Goal: Information Seeking & Learning: Learn about a topic

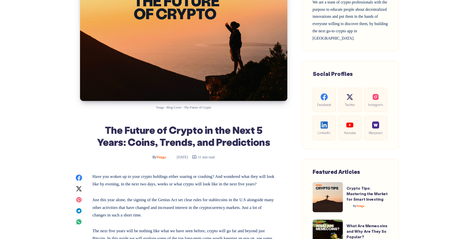
scroll to position [176, 0]
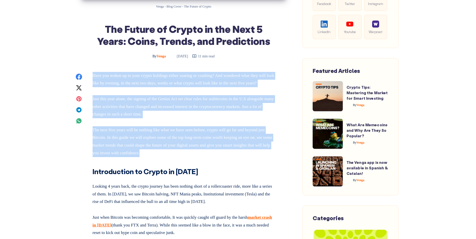
drag, startPoint x: 187, startPoint y: 162, endPoint x: 93, endPoint y: 75, distance: 127.7
drag, startPoint x: 93, startPoint y: 75, endPoint x: 118, endPoint y: 94, distance: 31.4
click at [118, 87] on p "Have you woken up to your crypto holdings either soaring or crashing? And wonde…" at bounding box center [184, 79] width 182 height 15
drag, startPoint x: 192, startPoint y: 180, endPoint x: 88, endPoint y: 69, distance: 152.2
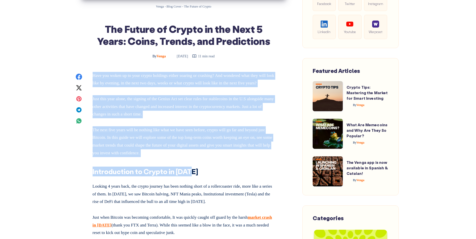
drag, startPoint x: 88, startPoint y: 69, endPoint x: 116, endPoint y: 94, distance: 38.0
click at [116, 87] on p "Have you woken up to your crypto holdings either soaring or crashing? And wonde…" at bounding box center [184, 79] width 182 height 15
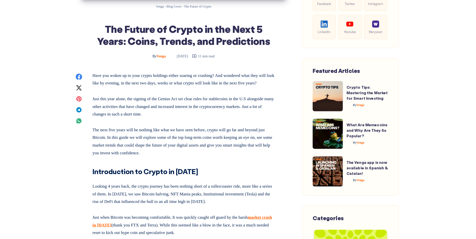
drag, startPoint x: 92, startPoint y: 75, endPoint x: 118, endPoint y: 93, distance: 31.5
click at [118, 87] on p "Have you woken up to your crypto holdings either soaring or crashing? And wonde…" at bounding box center [184, 79] width 182 height 15
click at [192, 118] on p "Just this year alone, the signing of the Genius Act set clear rules for stablec…" at bounding box center [184, 105] width 182 height 25
click at [197, 177] on h2 "Introduction to Crypto in [DATE]" at bounding box center [184, 170] width 182 height 14
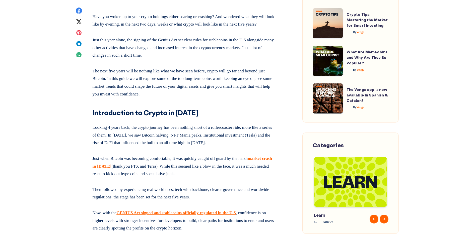
scroll to position [326, 0]
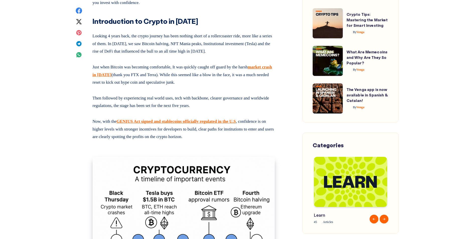
click at [241, 55] on p "Looking 4 years back, the crypto journey has been nothing short of a rollercoas…" at bounding box center [184, 42] width 182 height 25
drag, startPoint x: 195, startPoint y: 92, endPoint x: 84, endPoint y: 71, distance: 113.5
drag, startPoint x: 84, startPoint y: 71, endPoint x: 93, endPoint y: 103, distance: 33.4
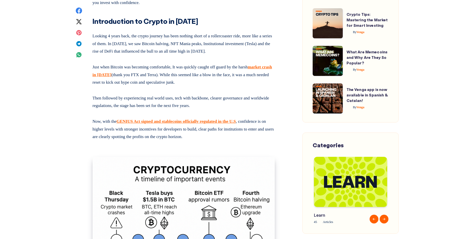
drag, startPoint x: 225, startPoint y: 114, endPoint x: 92, endPoint y: 104, distance: 132.9
click at [93, 104] on p "Then followed by experiencing real world uses, tech with backbone, clearer gove…" at bounding box center [184, 101] width 182 height 17
drag, startPoint x: 92, startPoint y: 104, endPoint x: 82, endPoint y: 126, distance: 23.8
drag, startPoint x: 92, startPoint y: 129, endPoint x: 229, endPoint y: 147, distance: 138.4
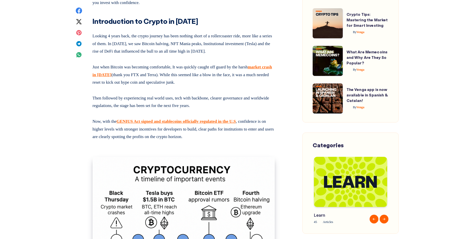
drag, startPoint x: 229, startPoint y: 147, endPoint x: 223, endPoint y: 147, distance: 5.8
click at [223, 141] on p "Now, with the GENIUS Act signed and stablecoins officially regulated in the U.S…" at bounding box center [184, 128] width 182 height 25
drag, startPoint x: 223, startPoint y: 147, endPoint x: 84, endPoint y: 132, distance: 139.9
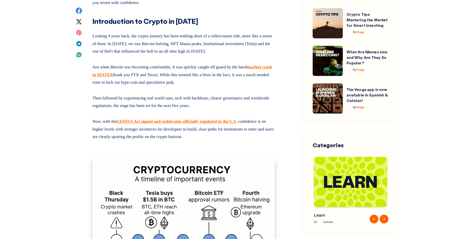
drag, startPoint x: 222, startPoint y: 147, endPoint x: 91, endPoint y: 127, distance: 132.9
drag, startPoint x: 91, startPoint y: 127, endPoint x: 91, endPoint y: 130, distance: 3.0
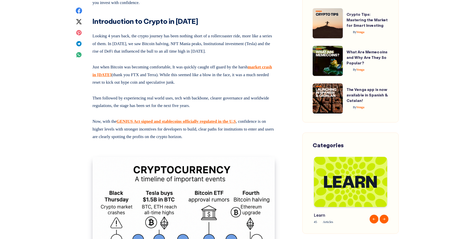
click at [221, 141] on p "Now, with the GENIUS Act signed and stablecoins officially regulated in the U.S…" at bounding box center [184, 128] width 182 height 25
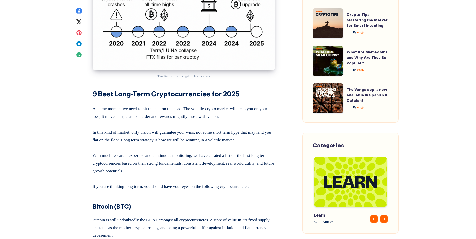
scroll to position [628, 0]
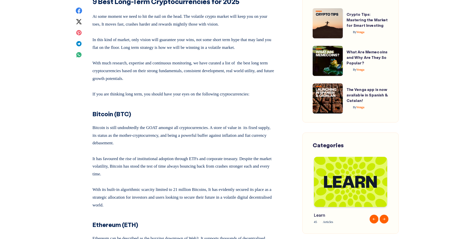
click at [93, 118] on strong "Bitcoin (BTC)" at bounding box center [112, 114] width 39 height 8
click at [131, 119] on h3 "Bitcoin (BTC)" at bounding box center [184, 111] width 182 height 14
click at [144, 209] on p "With its built-in algorithmic scarcity limited to 21 million Bitcoins, It has e…" at bounding box center [184, 196] width 182 height 25
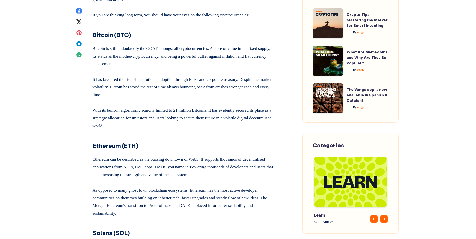
scroll to position [778, 0]
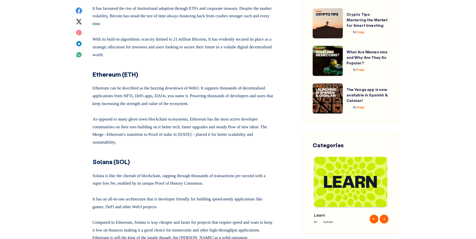
click at [132, 167] on h3 "Solana (SOL)" at bounding box center [184, 160] width 182 height 14
drag, startPoint x: 131, startPoint y: 171, endPoint x: 78, endPoint y: 167, distance: 52.9
drag, startPoint x: 78, startPoint y: 167, endPoint x: 140, endPoint y: 166, distance: 62.0
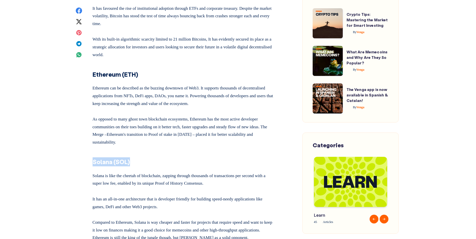
click at [140, 166] on h3 "Solana (SOL)" at bounding box center [184, 160] width 182 height 14
click at [145, 166] on h3 "Solana (SOL)" at bounding box center [184, 160] width 182 height 14
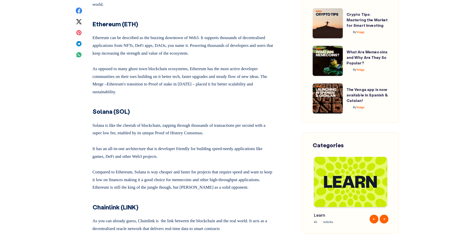
scroll to position [904, 0]
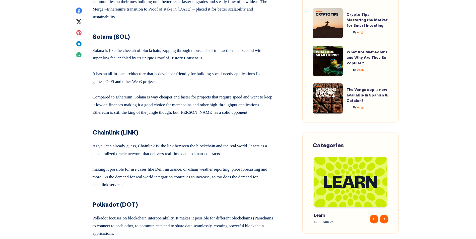
click at [132, 41] on h3 "Solana (SOL)" at bounding box center [184, 34] width 182 height 14
click at [139, 137] on h3 "Chainlink (LINK)" at bounding box center [184, 130] width 182 height 14
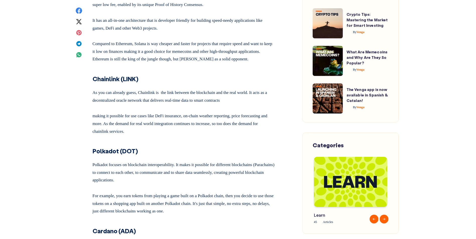
scroll to position [1029, 0]
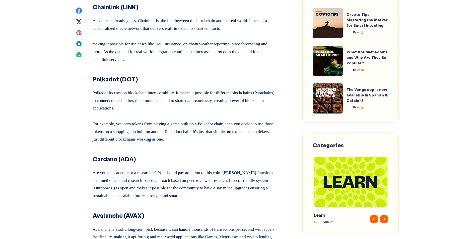
click at [140, 84] on h3 "Polkadot (DOT)" at bounding box center [184, 77] width 182 height 14
click at [140, 164] on h3 "Cardano (ADA)" at bounding box center [184, 157] width 182 height 14
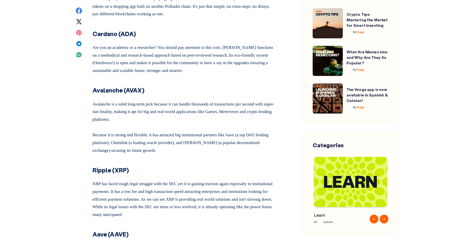
click at [143, 95] on h3 "Avalanche (AVAX)" at bounding box center [184, 88] width 182 height 14
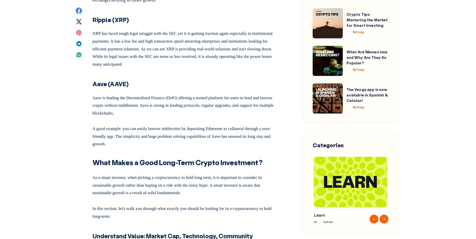
click at [134, 89] on h3 "Aave (AAVE)" at bounding box center [184, 81] width 182 height 14
click at [159, 117] on p "Aave is leading the Decentralized Finance (DeFi) offering a trusted platform fo…" at bounding box center [184, 104] width 182 height 25
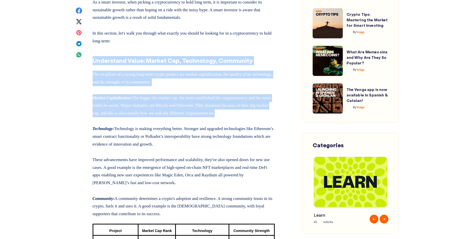
drag, startPoint x: 119, startPoint y: 133, endPoint x: 89, endPoint y: 68, distance: 71.2
click at [89, 68] on article "Venga - Blog Cover - The Future of Crypto The Future of Crypto in the Next 5 Ye…" at bounding box center [184, 68] width 212 height 2998
click at [191, 104] on div "Have you woken up to your crypto holdings either soaring or crashing? And wonde…" at bounding box center [184, 144] width 182 height 2755
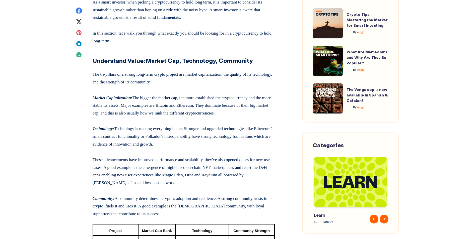
click at [135, 117] on p "Market Capitalization : The bigger the market cap, the more established the cry…" at bounding box center [184, 104] width 182 height 25
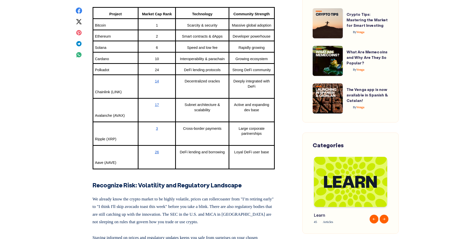
scroll to position [1757, 0]
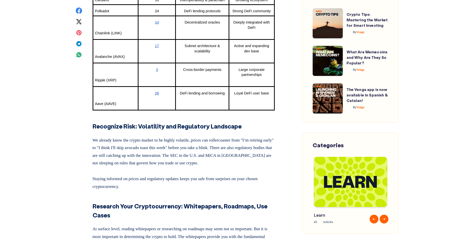
click at [124, 36] on h3 "Chainlink (LINK)" at bounding box center [115, 30] width 41 height 14
drag, startPoint x: 117, startPoint y: 36, endPoint x: 115, endPoint y: 24, distance: 12.7
click at [116, 14] on p "Polkadot" at bounding box center [115, 10] width 41 height 7
click at [111, 14] on p "Polkadot" at bounding box center [115, 10] width 41 height 7
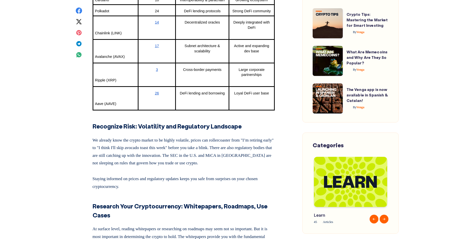
click at [123, 36] on h3 "Chainlink (LINK)" at bounding box center [115, 30] width 41 height 14
click at [128, 60] on h3 "Avalanche (AVAX)" at bounding box center [115, 53] width 41 height 14
click at [118, 83] on h3 "Ripple (XRP)" at bounding box center [115, 77] width 41 height 14
click at [121, 110] on td "Aave (AAVE)" at bounding box center [115, 99] width 45 height 24
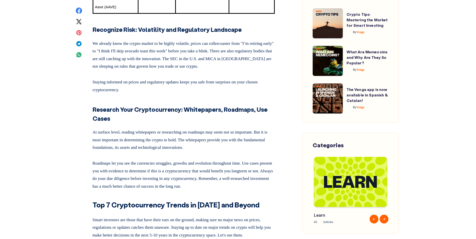
scroll to position [1857, 0]
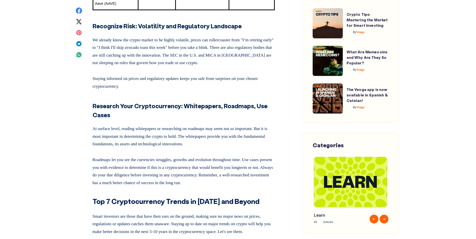
drag, startPoint x: 140, startPoint y: 113, endPoint x: 90, endPoint y: 49, distance: 81.4
drag, startPoint x: 90, startPoint y: 49, endPoint x: 84, endPoint y: 81, distance: 33.1
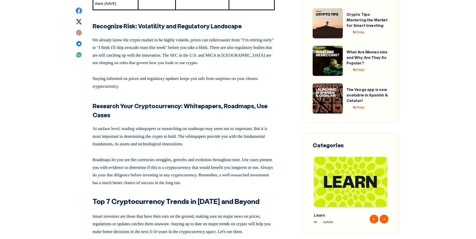
click at [144, 90] on p "Staying informed on prices and regulatory updates keeps you safe from surprises…" at bounding box center [184, 81] width 182 height 17
click at [112, 120] on h3 "Research Your Cryptocurrency: Whitepapers, Roadmaps, Use Cases" at bounding box center [184, 107] width 182 height 23
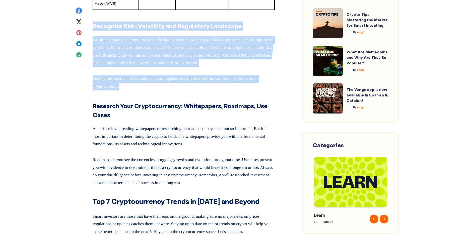
drag, startPoint x: 138, startPoint y: 113, endPoint x: 93, endPoint y: 55, distance: 73.4
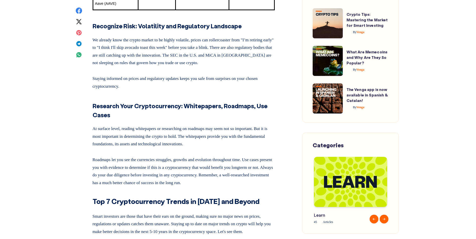
click at [141, 90] on p "Staying informed on prices and regulatory updates keeps you safe from surprises…" at bounding box center [184, 81] width 182 height 17
drag, startPoint x: 141, startPoint y: 114, endPoint x: 134, endPoint y: 106, distance: 10.5
click at [139, 90] on p "Staying informed on prices and regulatory updates keeps you safe from surprises…" at bounding box center [184, 81] width 182 height 17
click at [148, 90] on p "Staying informed on prices and regulatory updates keeps you safe from surprises…" at bounding box center [184, 81] width 182 height 17
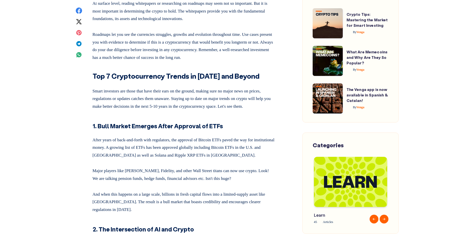
scroll to position [2108, 0]
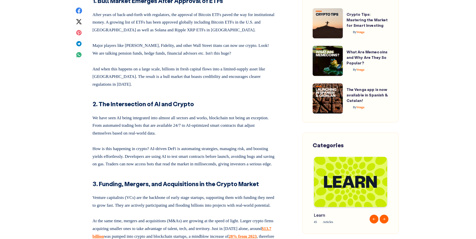
click at [110, 89] on p "And when this happens on a large scale, billions in fresh capital flows into a …" at bounding box center [184, 76] width 182 height 25
click at [113, 89] on p "And when this happens on a large scale, billions in fresh capital flows into a …" at bounding box center [184, 76] width 182 height 25
click at [193, 109] on h3 "2. The Intersection of AI and Crypto" at bounding box center [184, 101] width 182 height 14
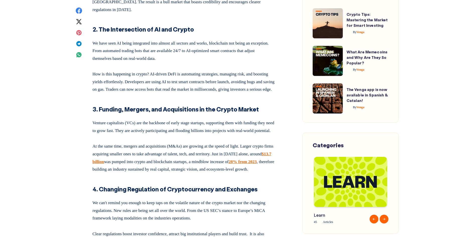
scroll to position [2184, 0]
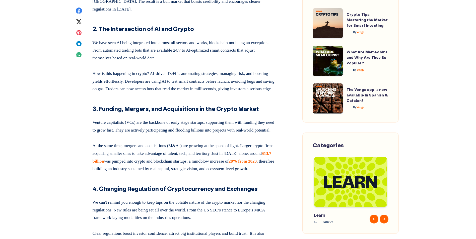
click at [184, 93] on p "How is this happening in crypto? AI-driven DeFi is automating strategies, manag…" at bounding box center [184, 80] width 182 height 25
click at [182, 93] on p "How is this happening in crypto? AI-driven DeFi is automating strategies, manag…" at bounding box center [184, 80] width 182 height 25
click at [259, 113] on h3 "3. Funding, Mergers, and Acquisitions in the Crypto Market" at bounding box center [184, 106] width 182 height 14
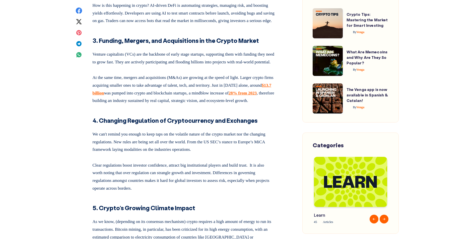
scroll to position [2334, 0]
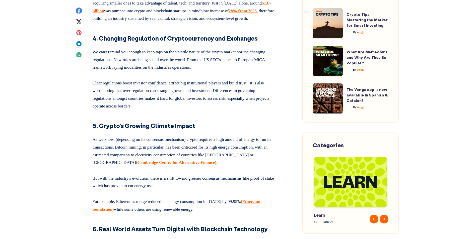
click at [198, 131] on h3 "5. Crypto’s Growing Climate Impact" at bounding box center [184, 123] width 182 height 14
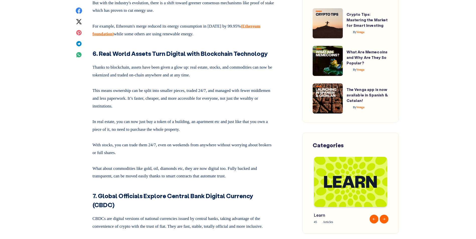
click at [265, 58] on h3 "6. Real World Assets Turn Digital with Blockchain Technology" at bounding box center [184, 51] width 182 height 14
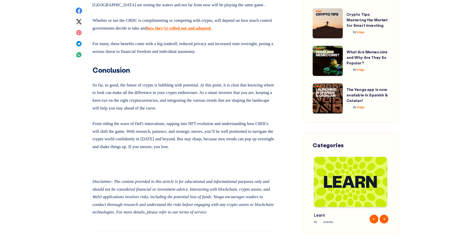
scroll to position [2862, 0]
